Goal: Information Seeking & Learning: Learn about a topic

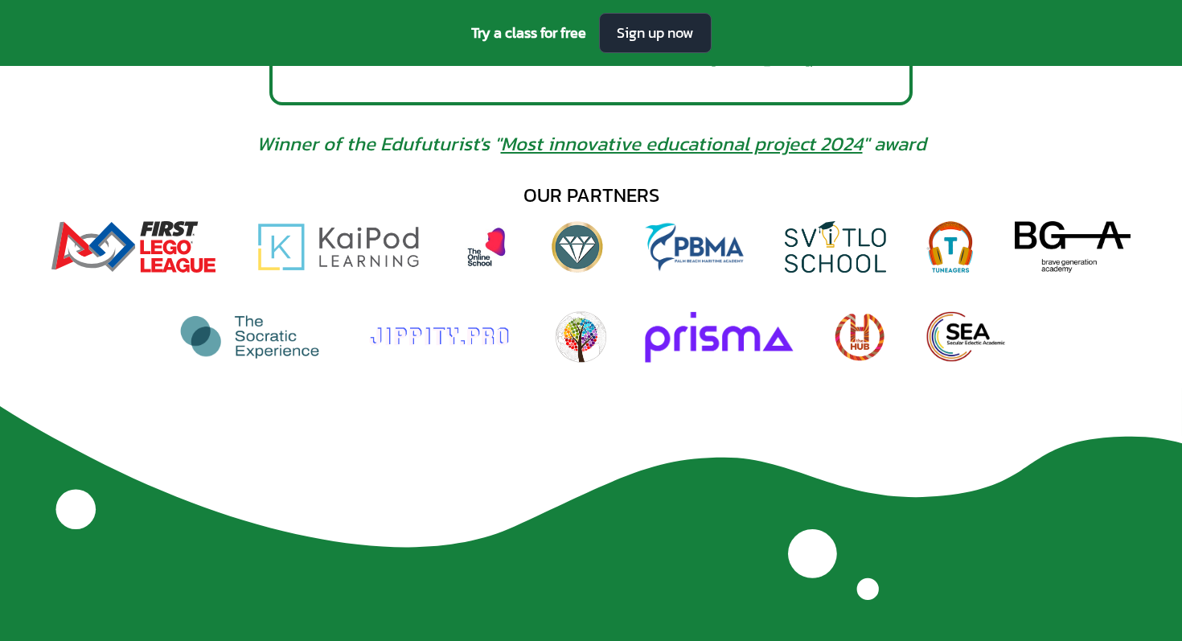
scroll to position [1047, 0]
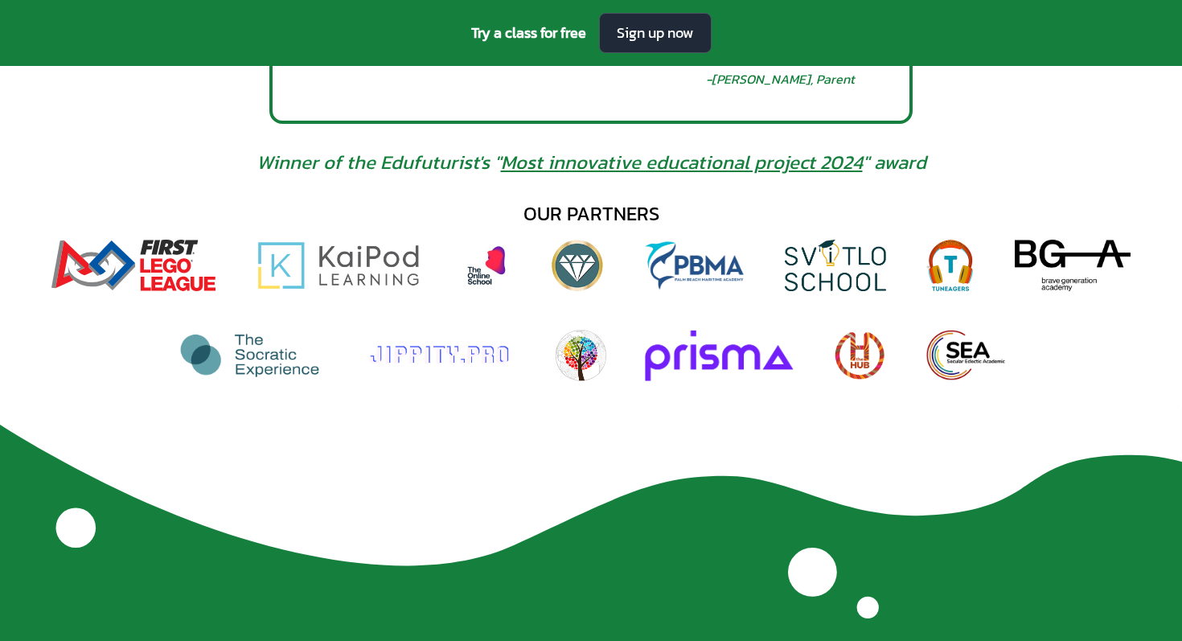
click at [565, 170] on link "Most innovative educational project 2024" at bounding box center [682, 162] width 362 height 28
click at [577, 166] on link "Most innovative educational project 2024" at bounding box center [682, 162] width 362 height 28
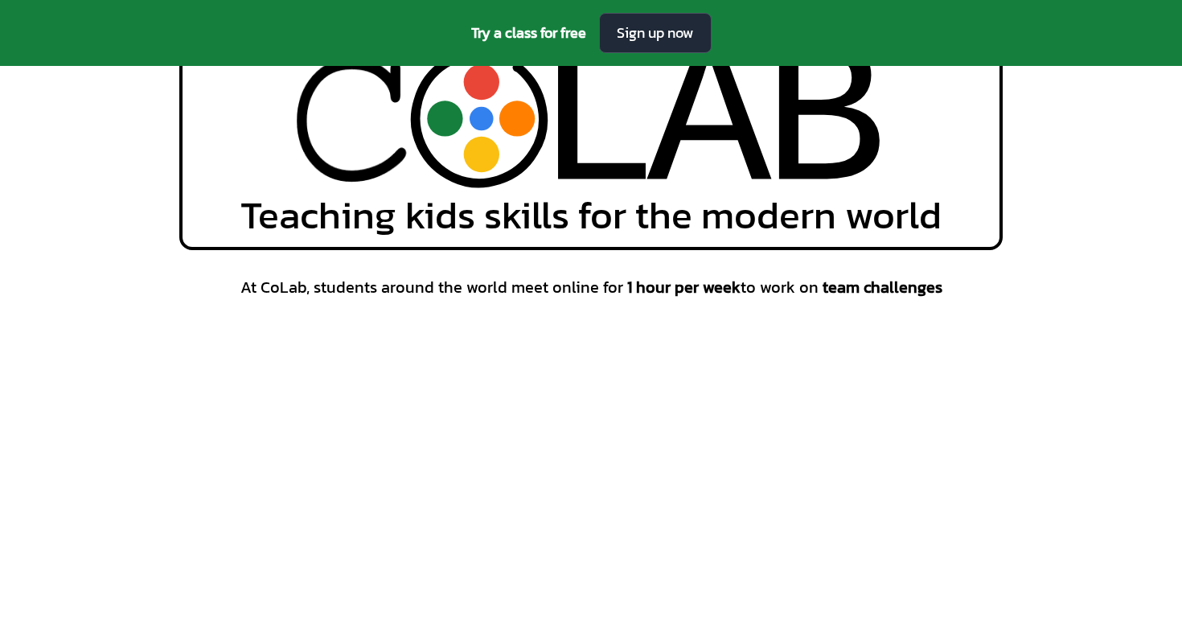
scroll to position [0, 0]
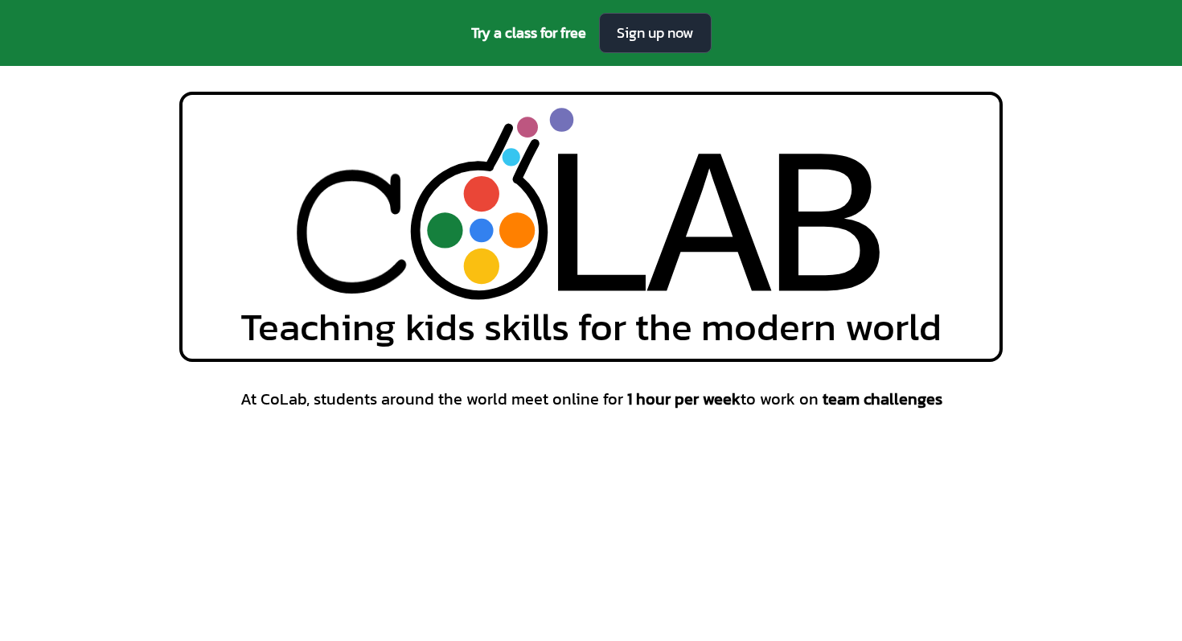
click at [502, 307] on span "Teaching kids skills for the modern world" at bounding box center [590, 326] width 701 height 39
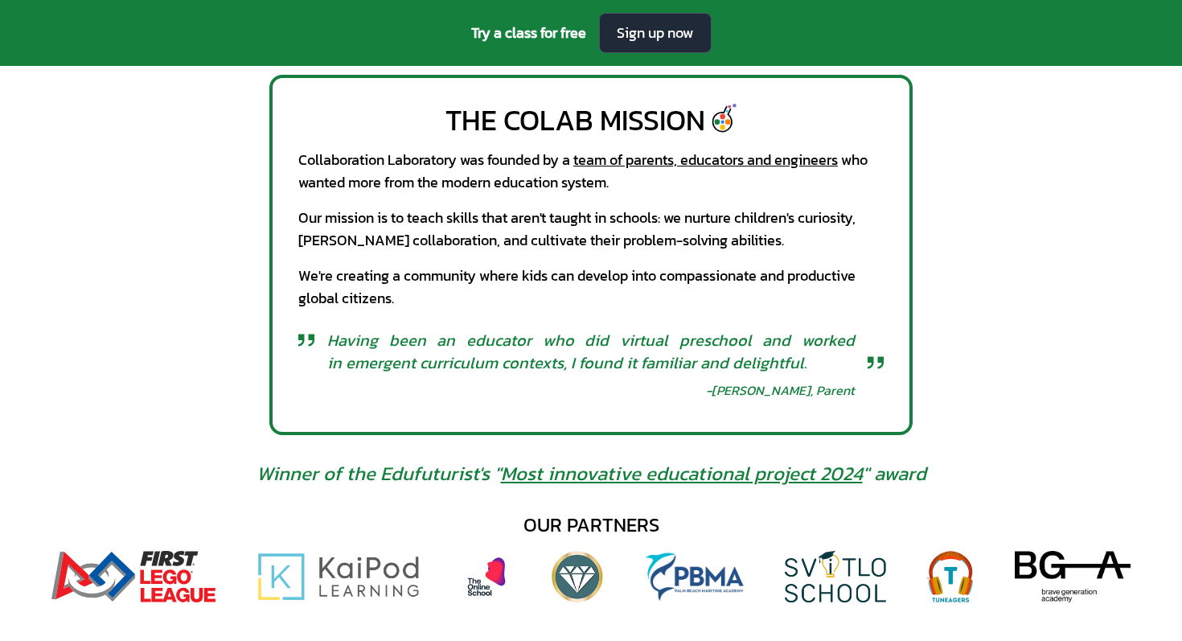
scroll to position [739, 0]
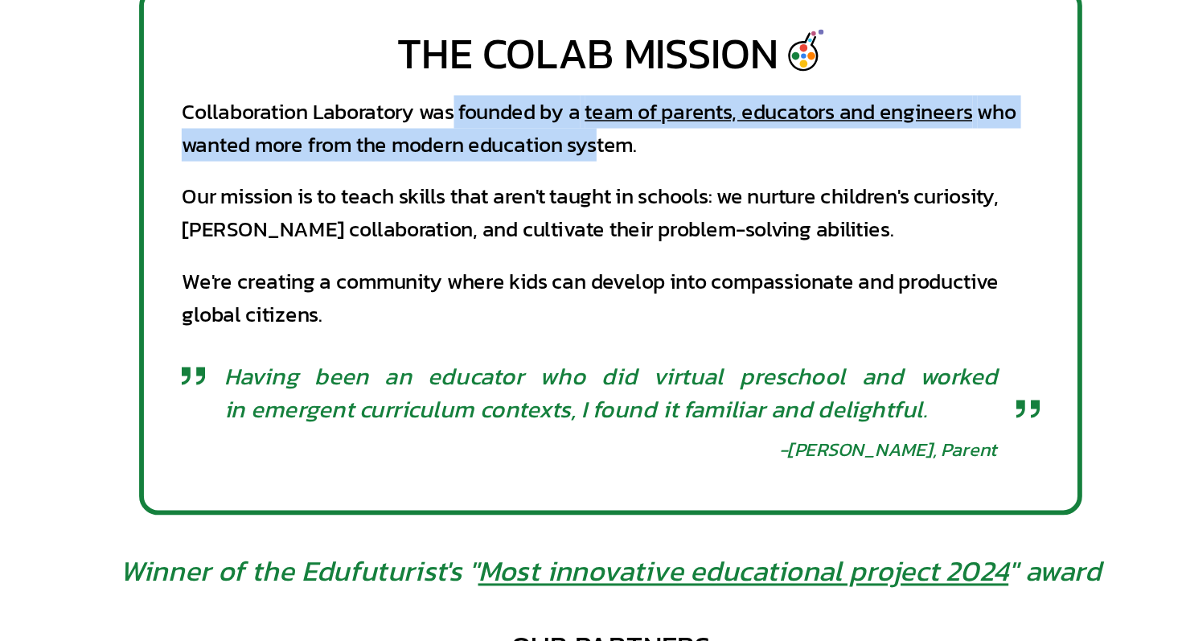
drag, startPoint x: 491, startPoint y: 156, endPoint x: 586, endPoint y: 175, distance: 96.8
click at [586, 175] on div "Collaboration Laboratory was founded by a team of parents, educators and engine…" at bounding box center [590, 168] width 585 height 45
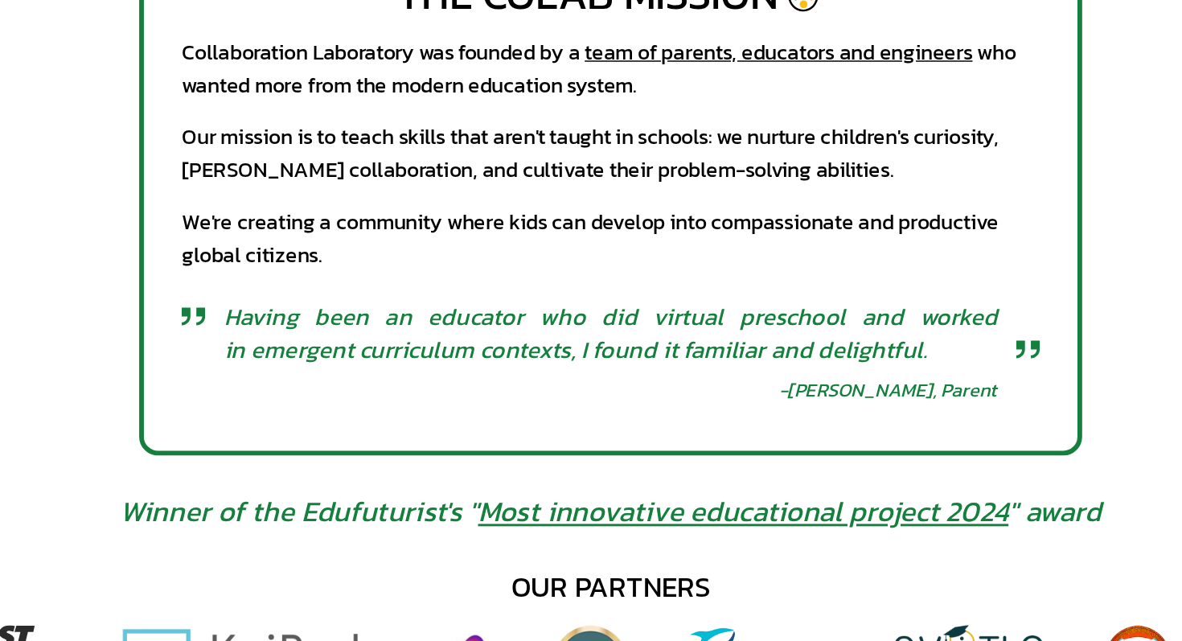
click at [387, 476] on span "Winner of the Edufuturist's " Most innovative educational project 2024 " award" at bounding box center [592, 471] width 670 height 26
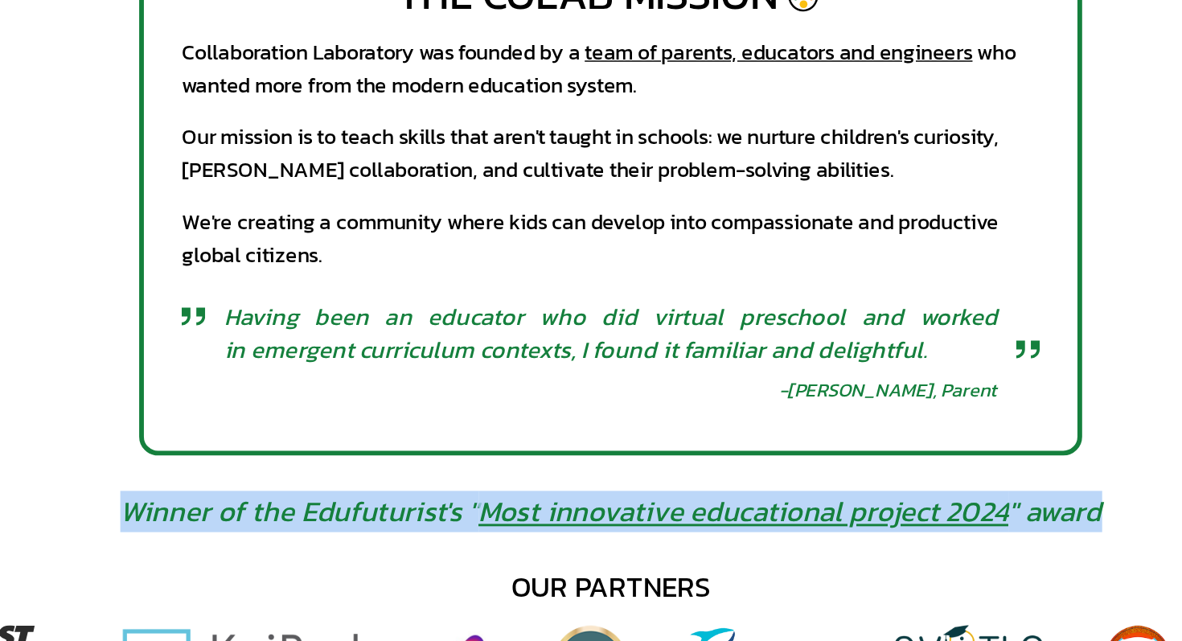
drag, startPoint x: 261, startPoint y: 470, endPoint x: 939, endPoint y: 474, distance: 678.0
copy span "Winner of the Edufuturist's " Most innovative educational project 2024 " award"
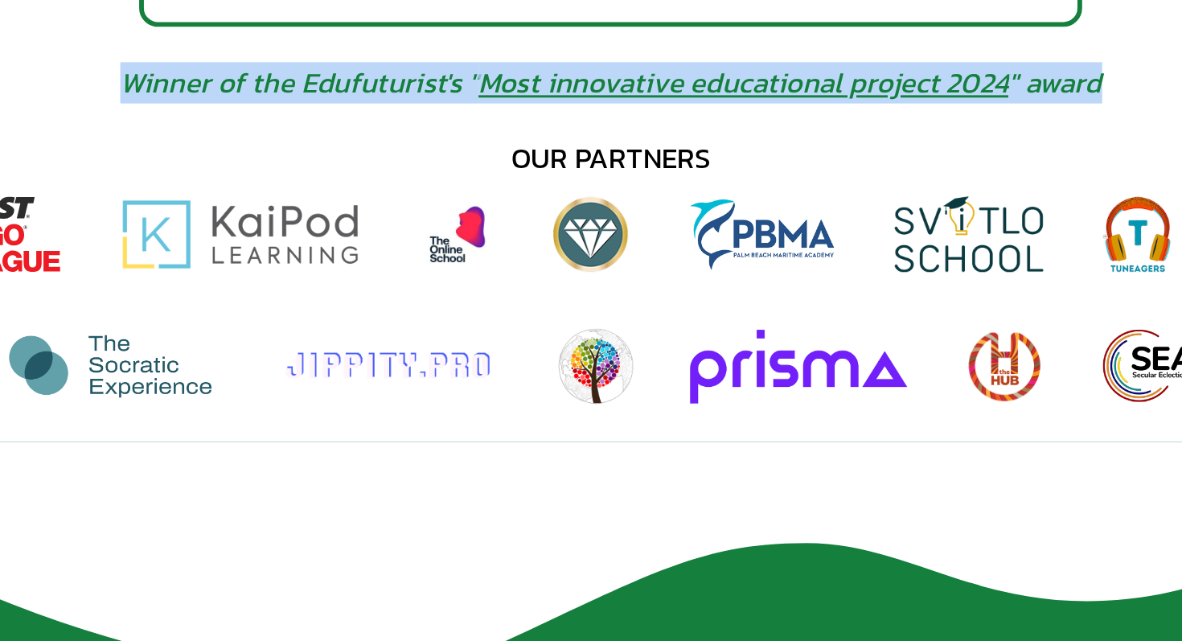
scroll to position [1008, 0]
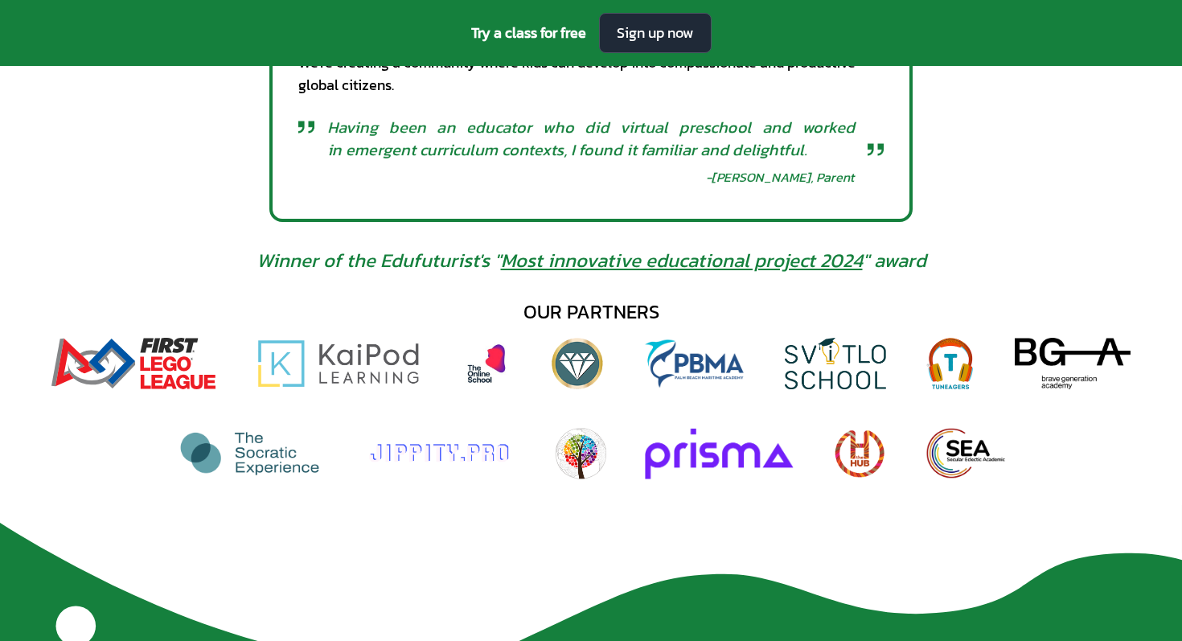
scroll to position [819, 0]
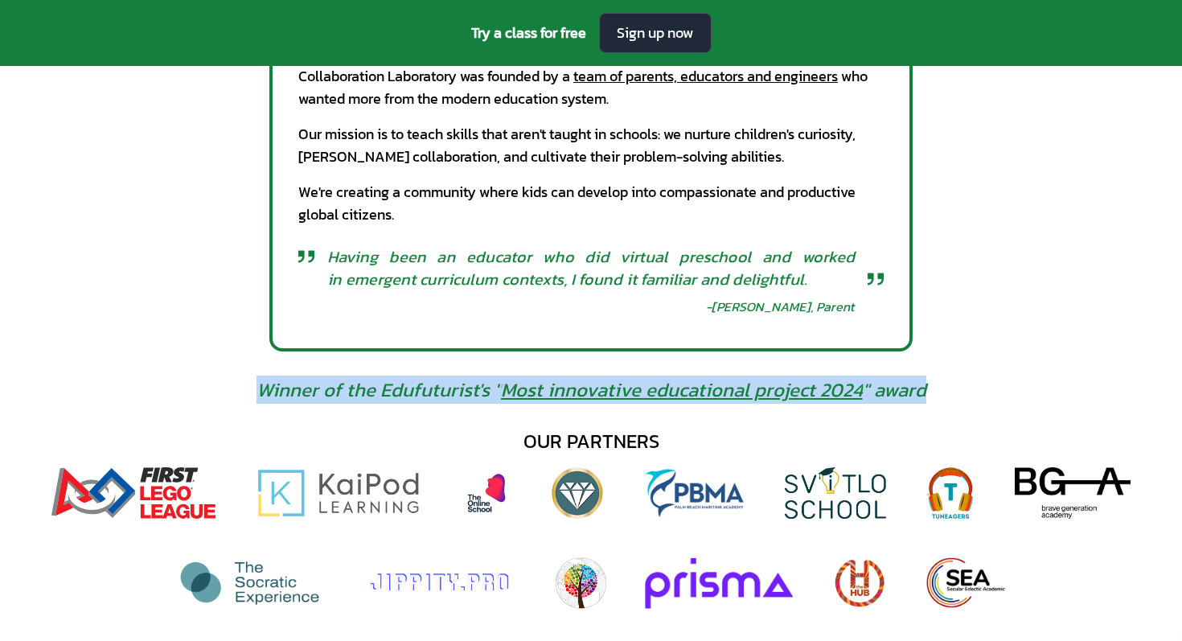
drag, startPoint x: 256, startPoint y: 384, endPoint x: 922, endPoint y: 396, distance: 666.8
click at [925, 396] on div "Winner of the Edufuturist's " Most innovative educational project 2024 " award" at bounding box center [592, 390] width 696 height 26
copy span "Winner of the Edufuturist's " Most innovative educational project 2024 " award"
